Goal: Task Accomplishment & Management: Use online tool/utility

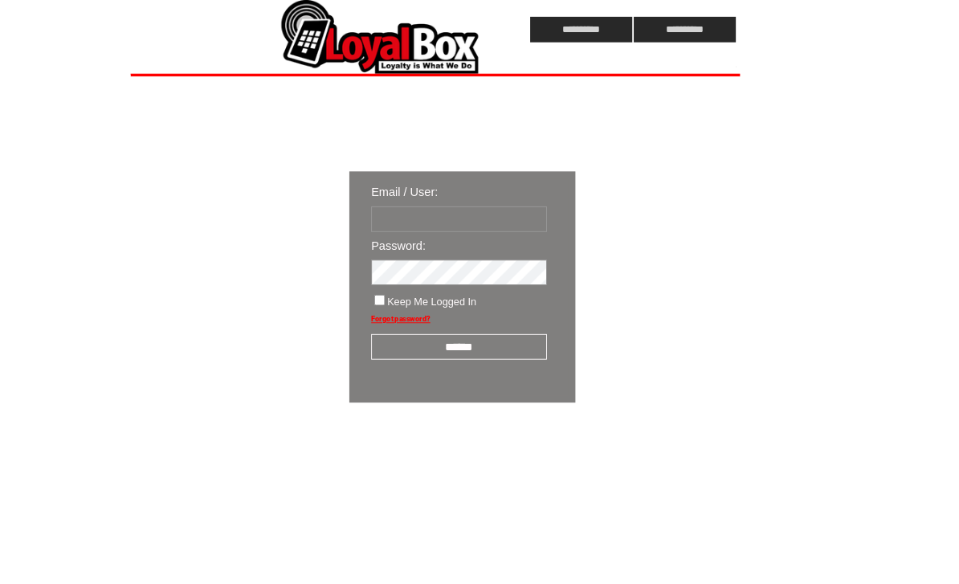
type input "**********"
click input "submit" at bounding box center [0, 0] width 0 height 0
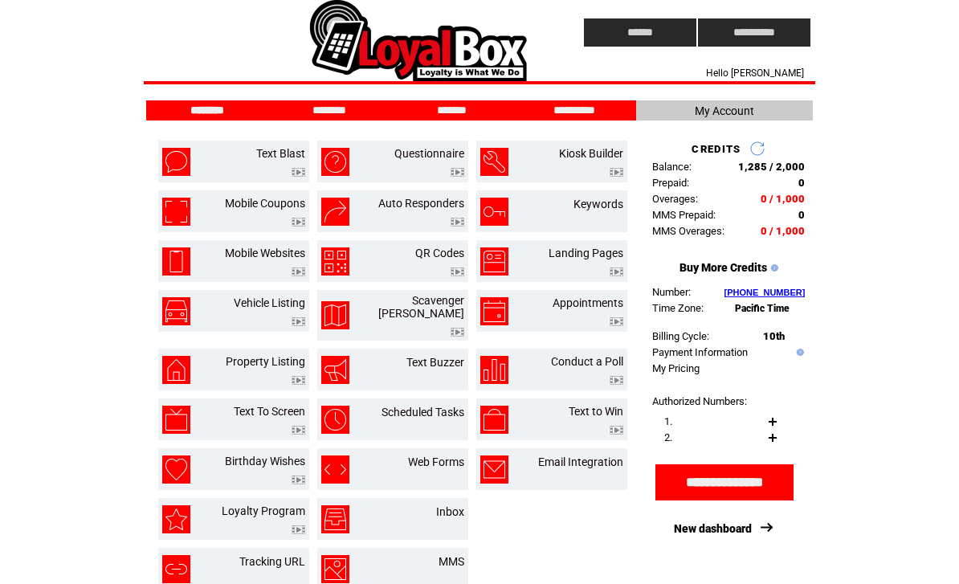
scroll to position [9, 0]
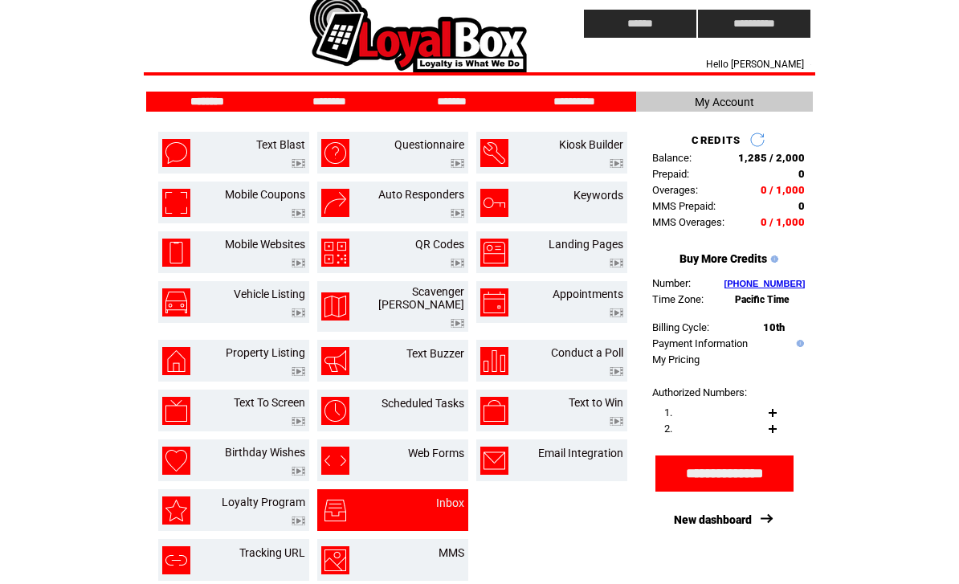
click at [424, 496] on td "Inbox" at bounding box center [431, 510] width 67 height 28
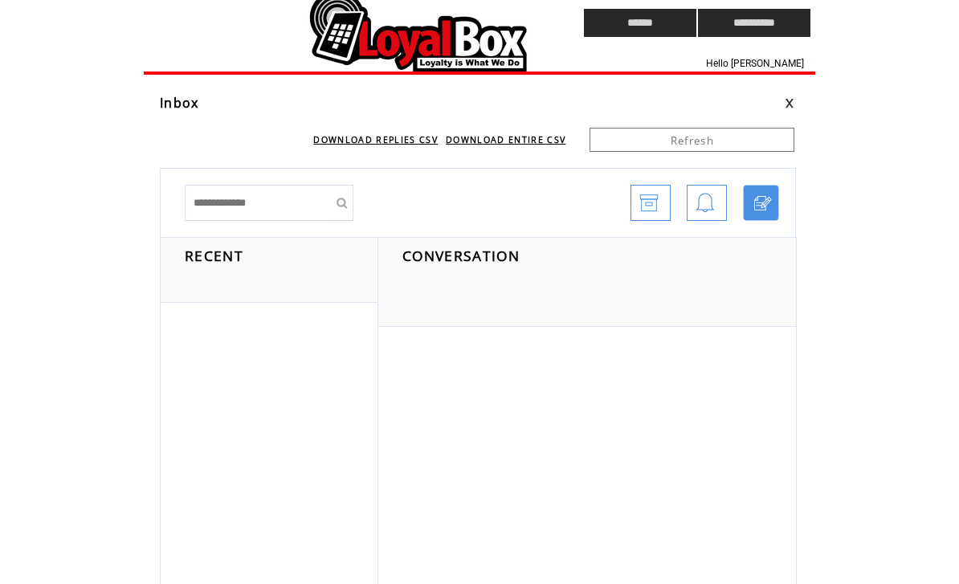
scroll to position [10, 0]
click at [424, 43] on td at bounding box center [334, 22] width 380 height 65
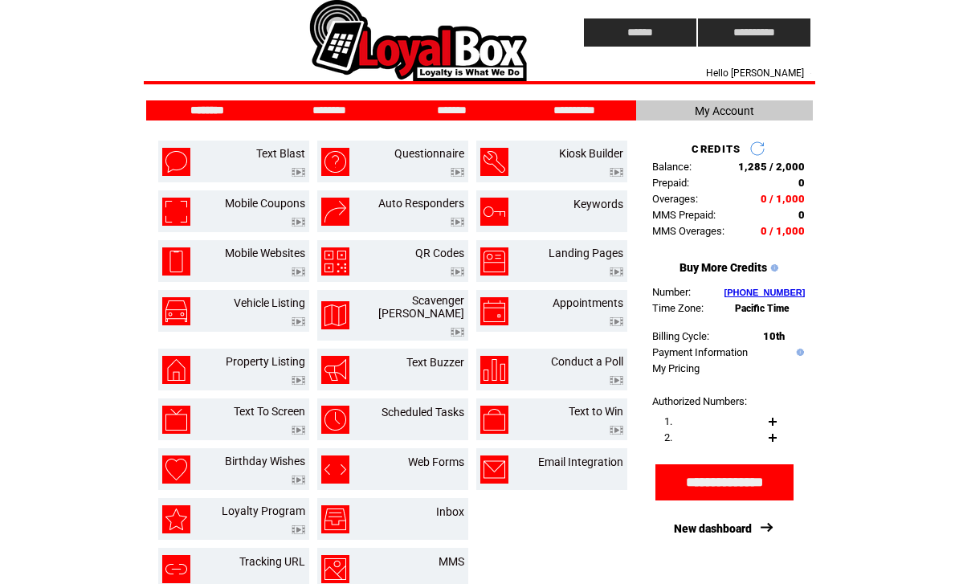
click at [401, 516] on td "Inbox" at bounding box center [431, 519] width 67 height 28
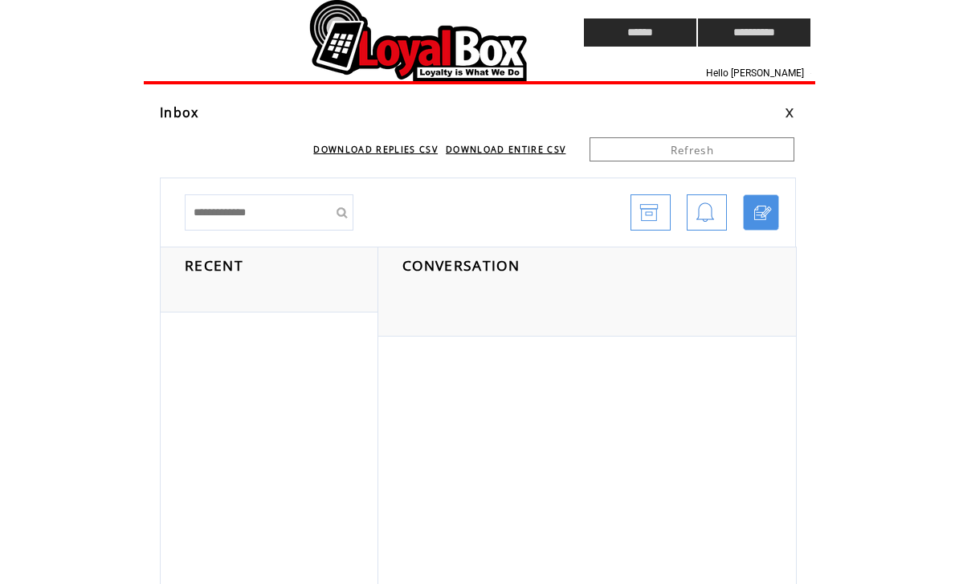
click at [442, 287] on div "CONVERSATION" at bounding box center [587, 292] width 418 height 90
click at [460, 44] on td at bounding box center [334, 32] width 380 height 65
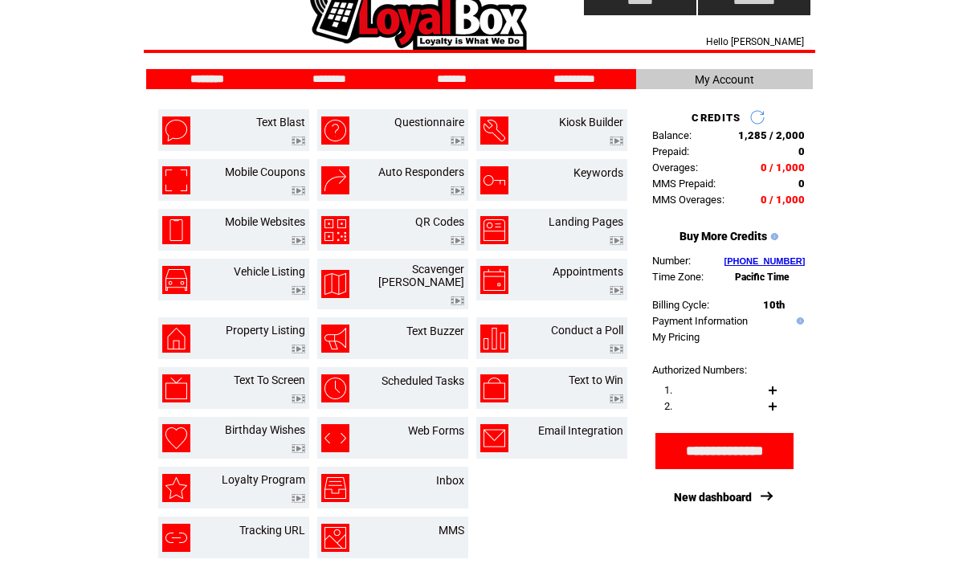
scroll to position [31, 0]
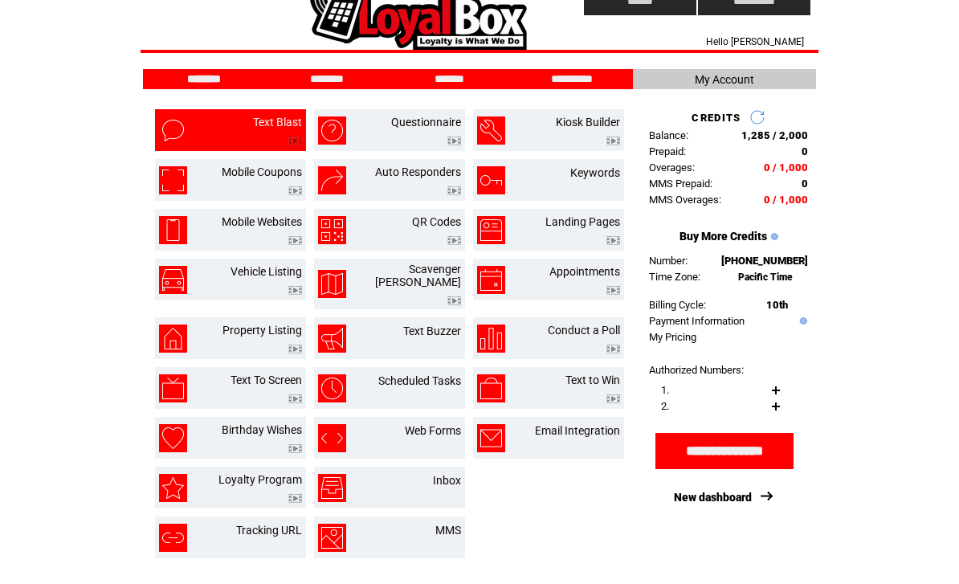
click at [245, 125] on td "Text Blast" at bounding box center [258, 131] width 87 height 30
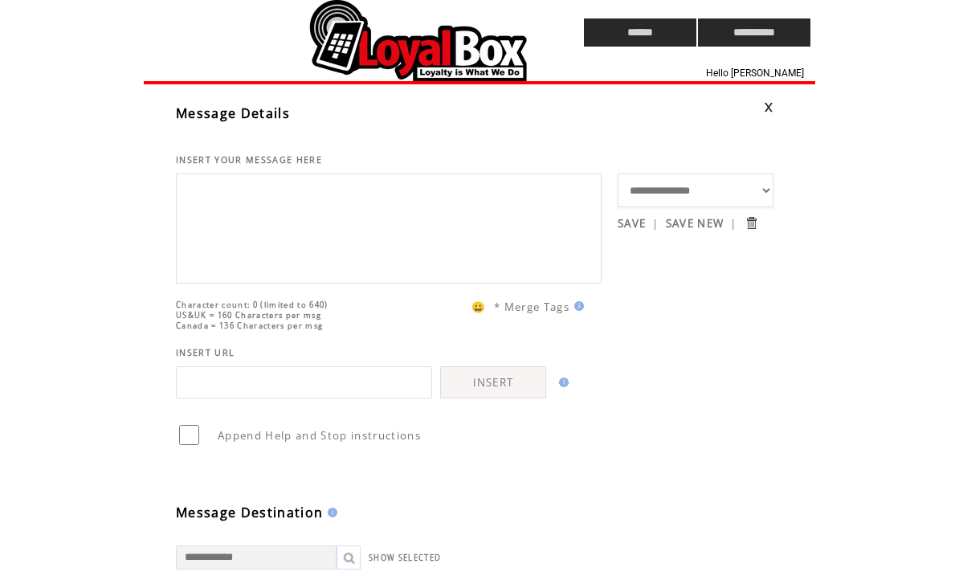
click at [324, 228] on textarea at bounding box center [389, 226] width 408 height 96
type textarea "*"
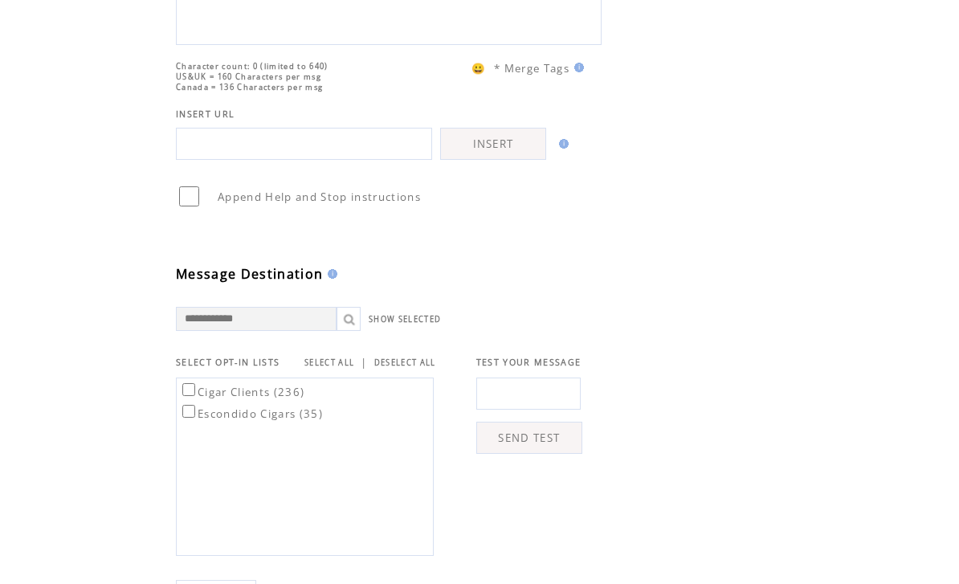
scroll to position [574, 0]
